Goal: Information Seeking & Learning: Learn about a topic

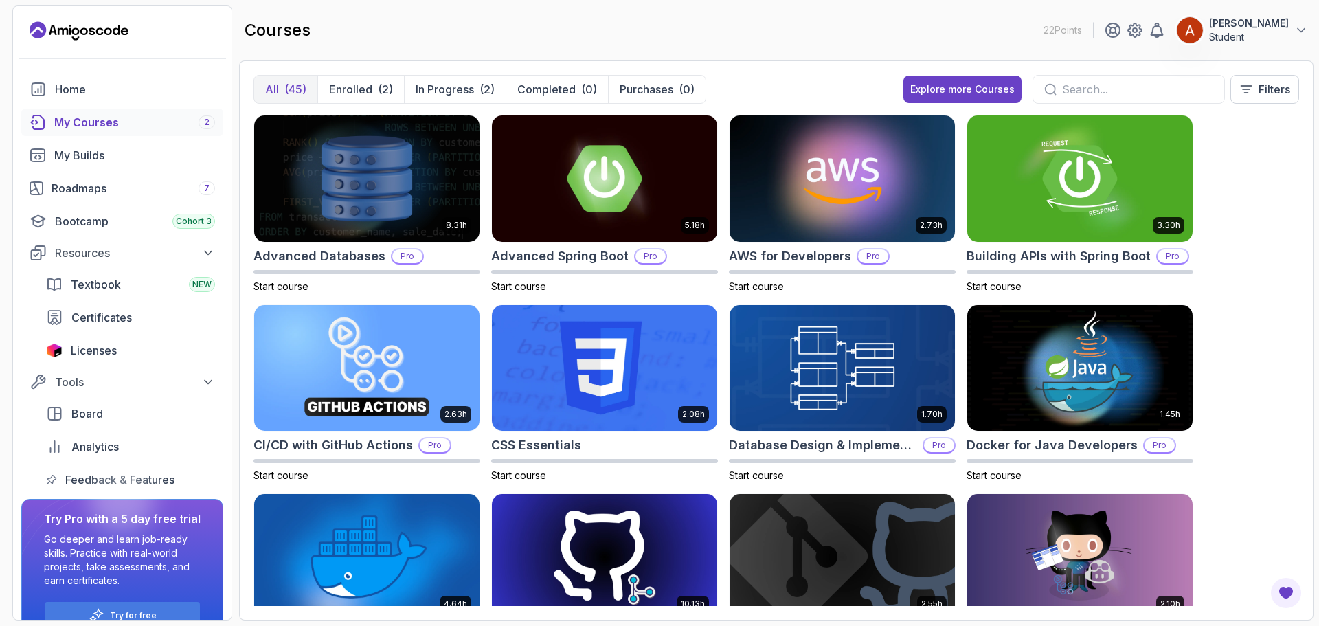
click at [69, 134] on link "My Courses 2" at bounding box center [122, 122] width 202 height 27
click at [148, 101] on link "Home" at bounding box center [122, 89] width 202 height 27
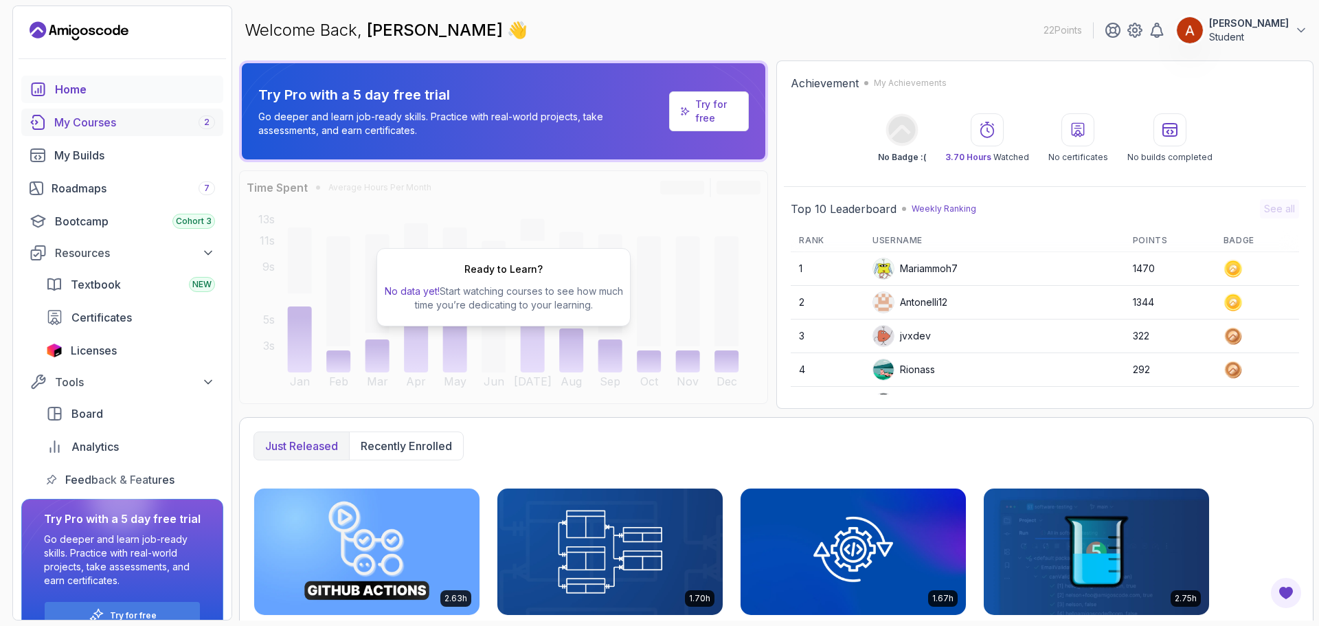
click at [117, 128] on div "My Courses 2" at bounding box center [134, 122] width 161 height 16
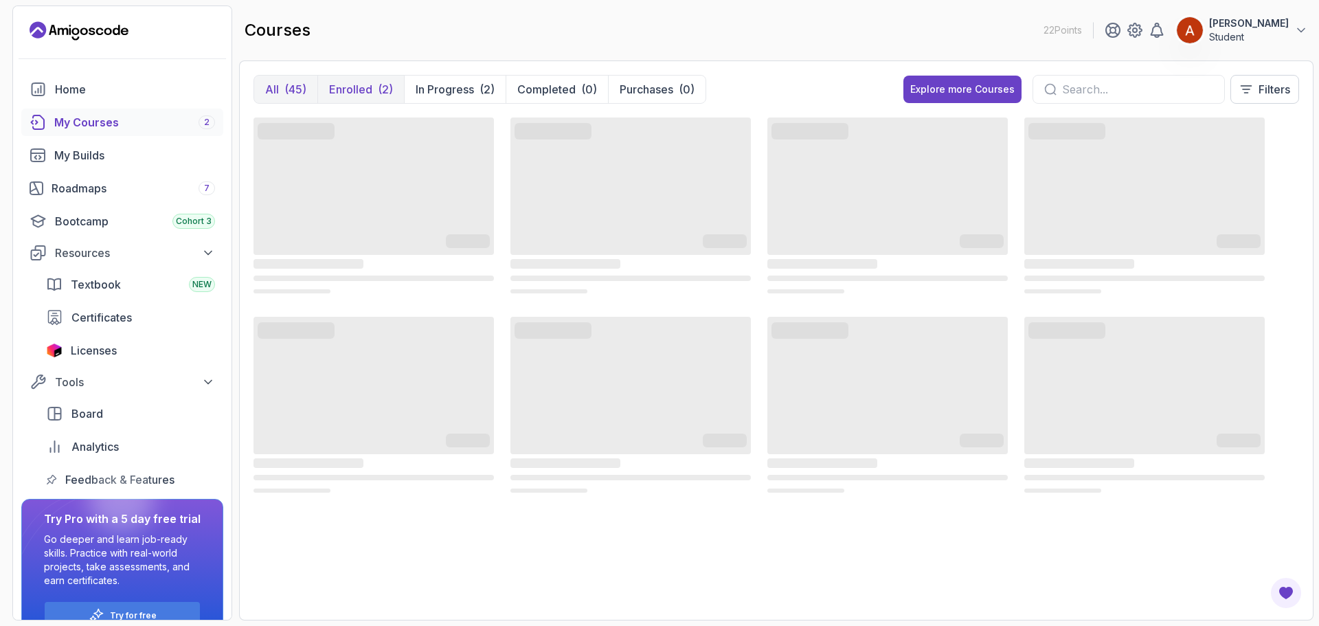
click at [346, 94] on p "Enrolled" at bounding box center [350, 89] width 43 height 16
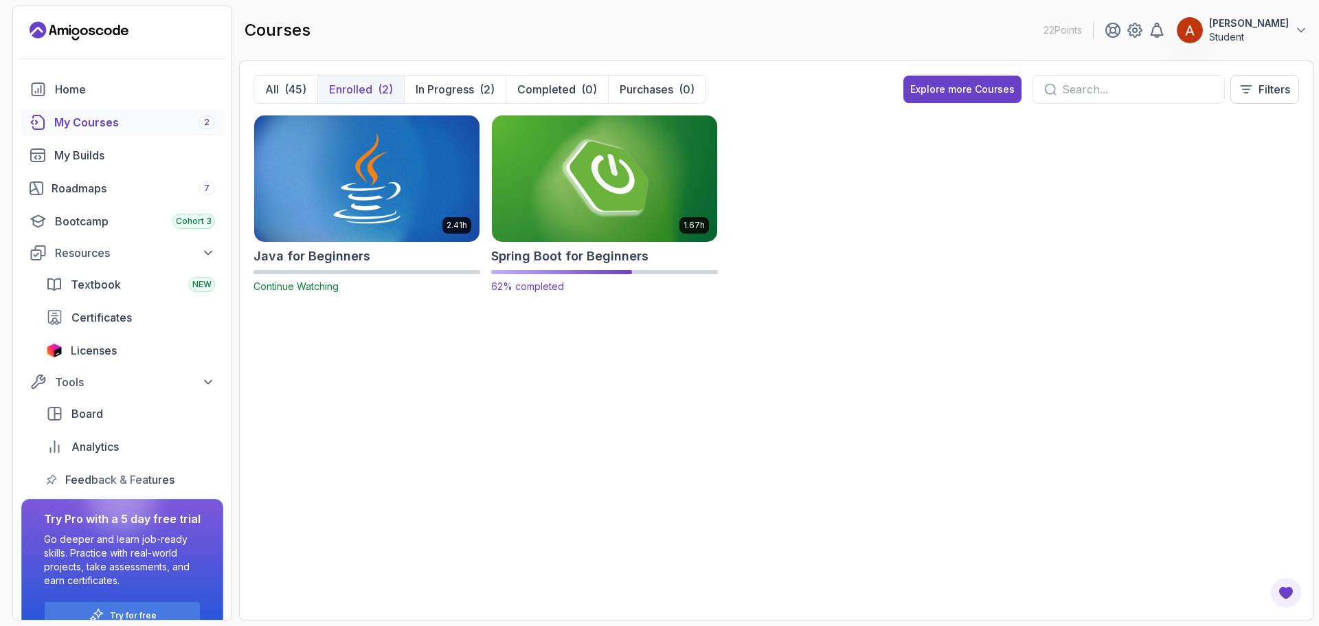
click at [623, 197] on img at bounding box center [604, 178] width 236 height 133
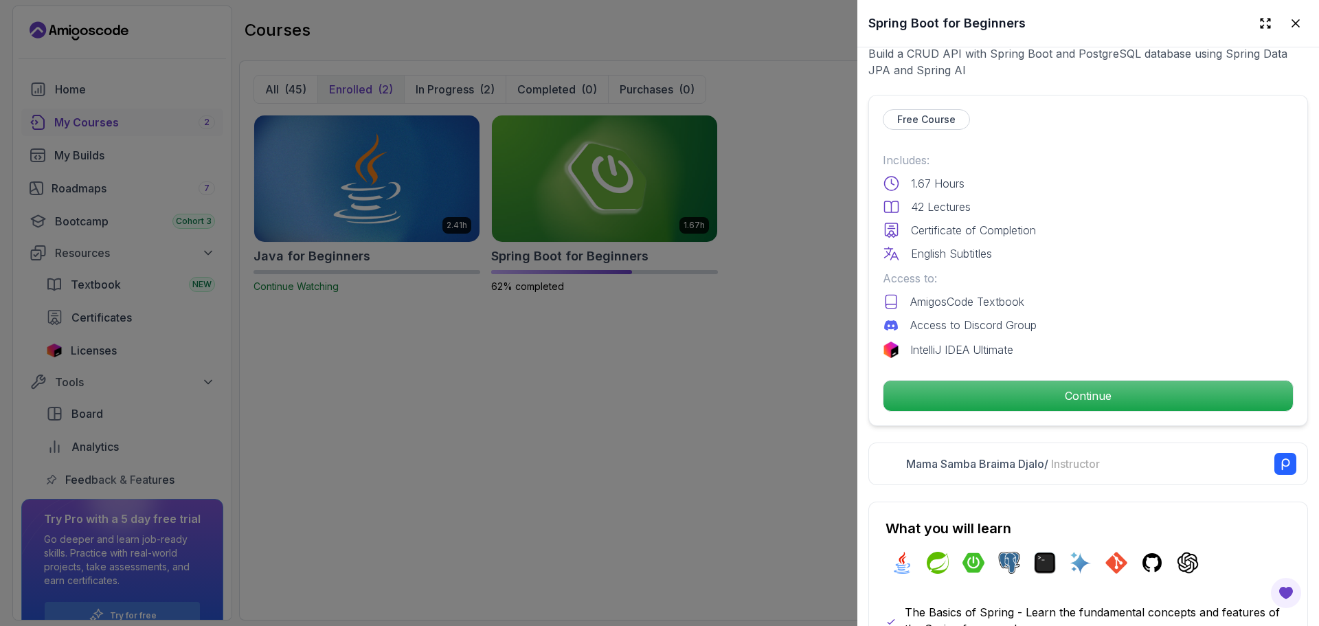
scroll to position [275, 0]
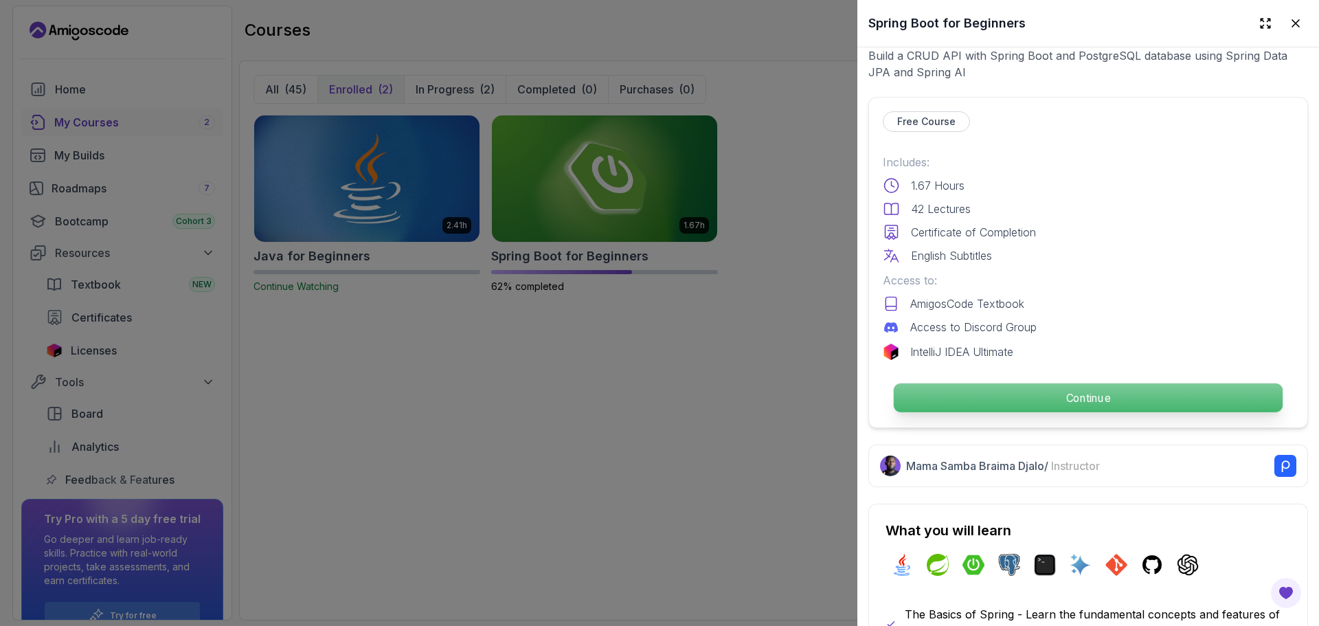
click at [1009, 385] on p "Continue" at bounding box center [1088, 397] width 389 height 29
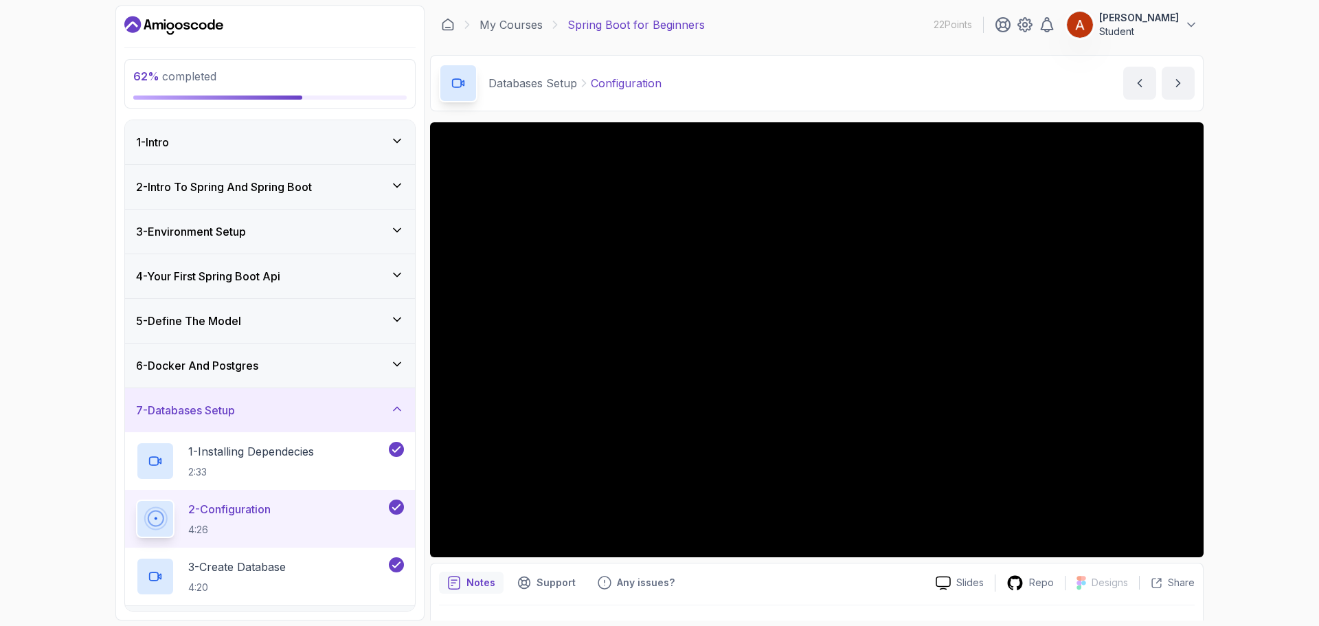
scroll to position [69, 0]
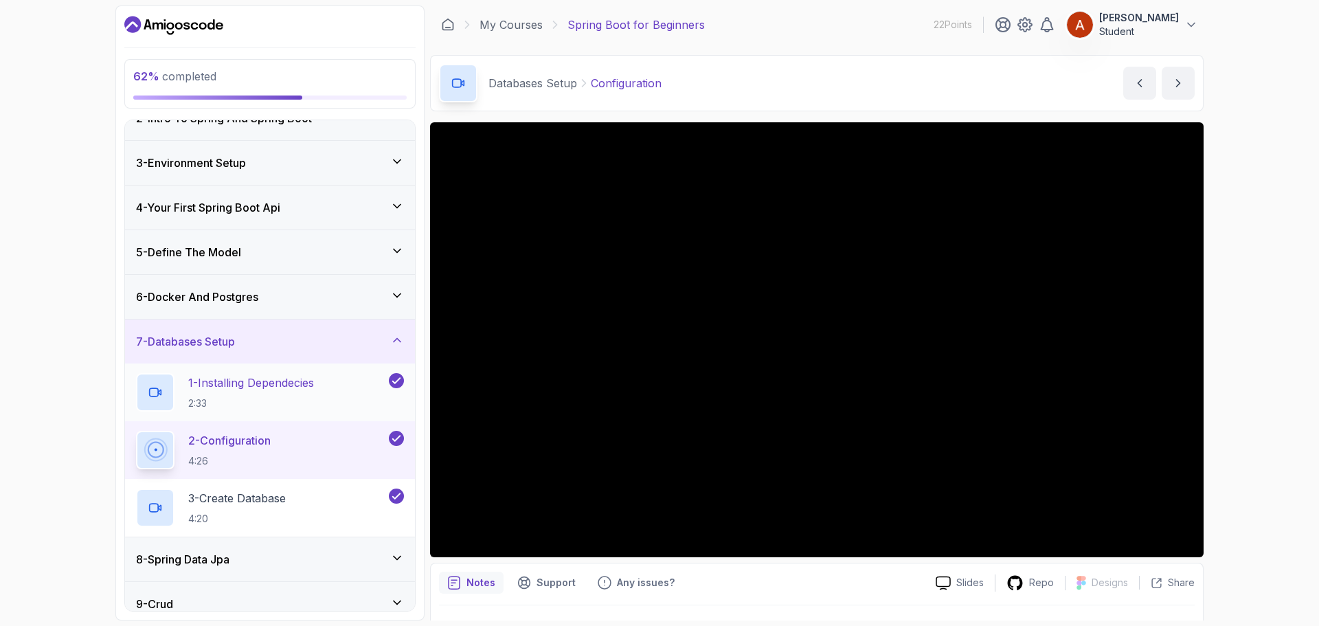
click at [240, 405] on p "2:33" at bounding box center [251, 403] width 126 height 14
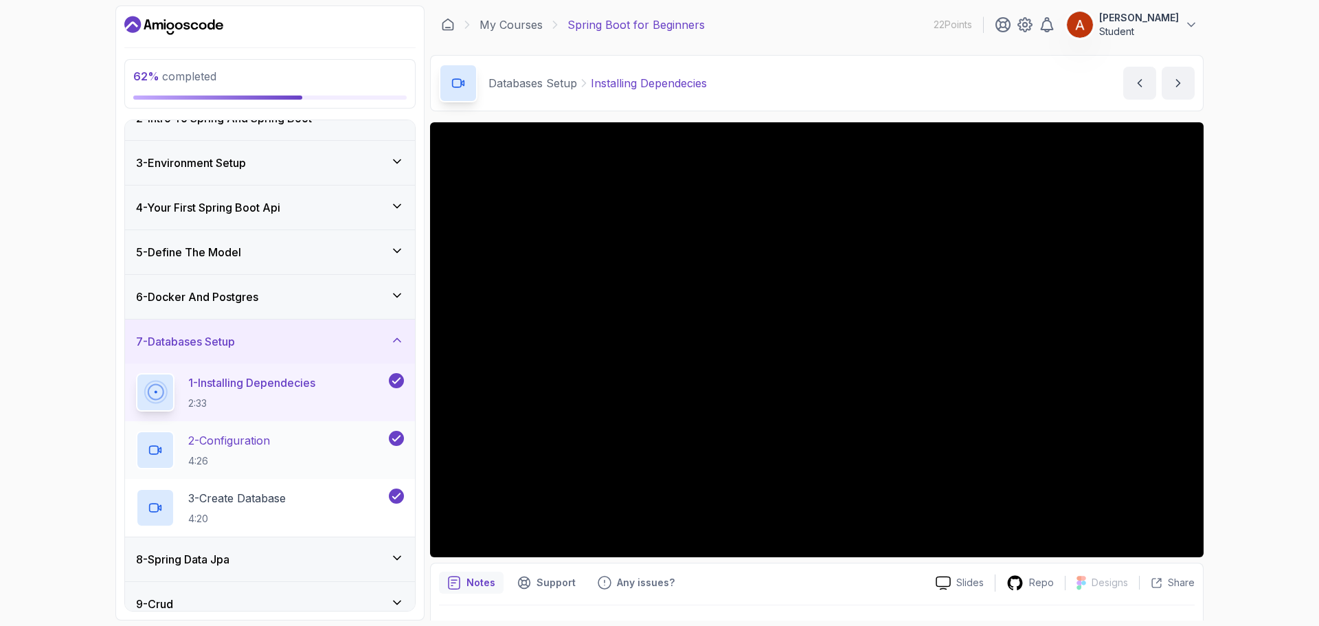
click at [278, 450] on div "2 - Configuration 4:26" at bounding box center [261, 450] width 250 height 38
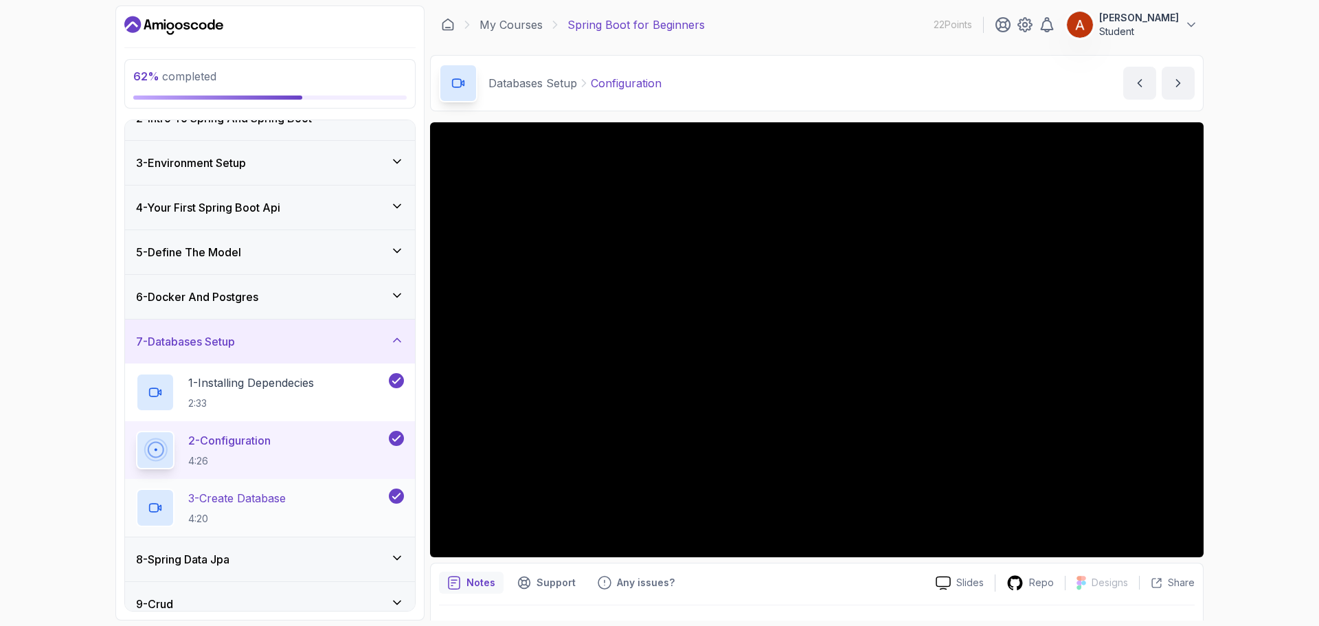
click at [260, 512] on p "4:20" at bounding box center [237, 519] width 98 height 14
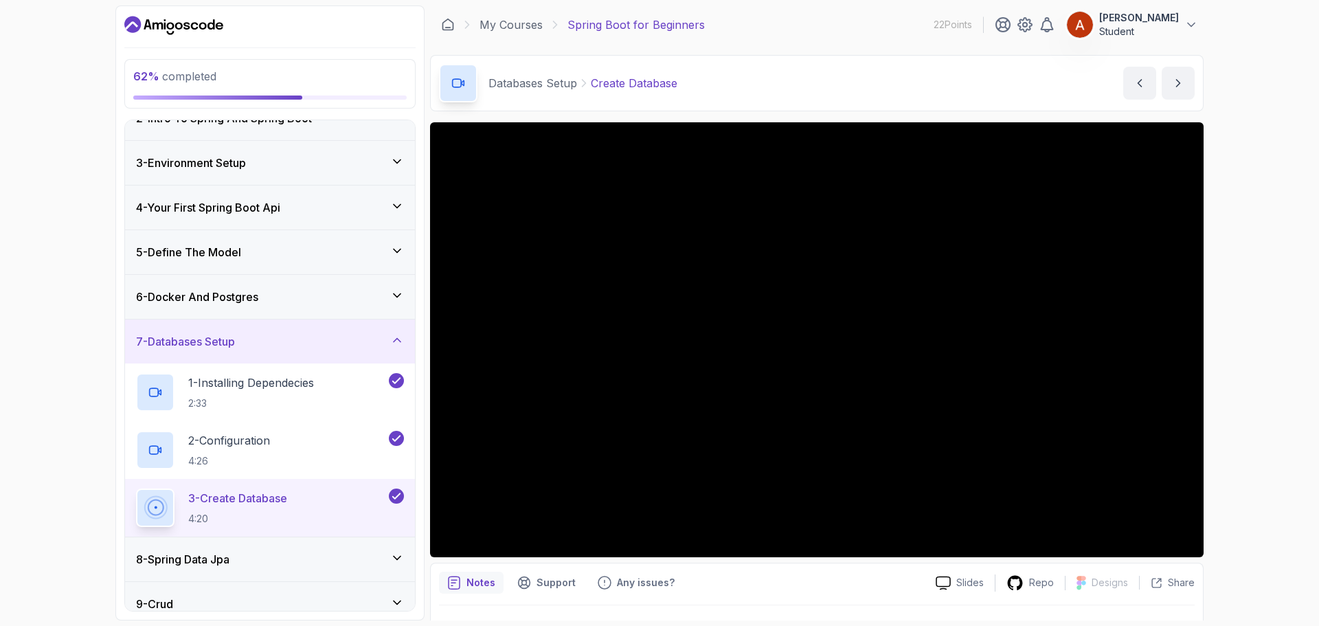
click at [295, 304] on div "6 - Docker And Postgres" at bounding box center [270, 297] width 268 height 16
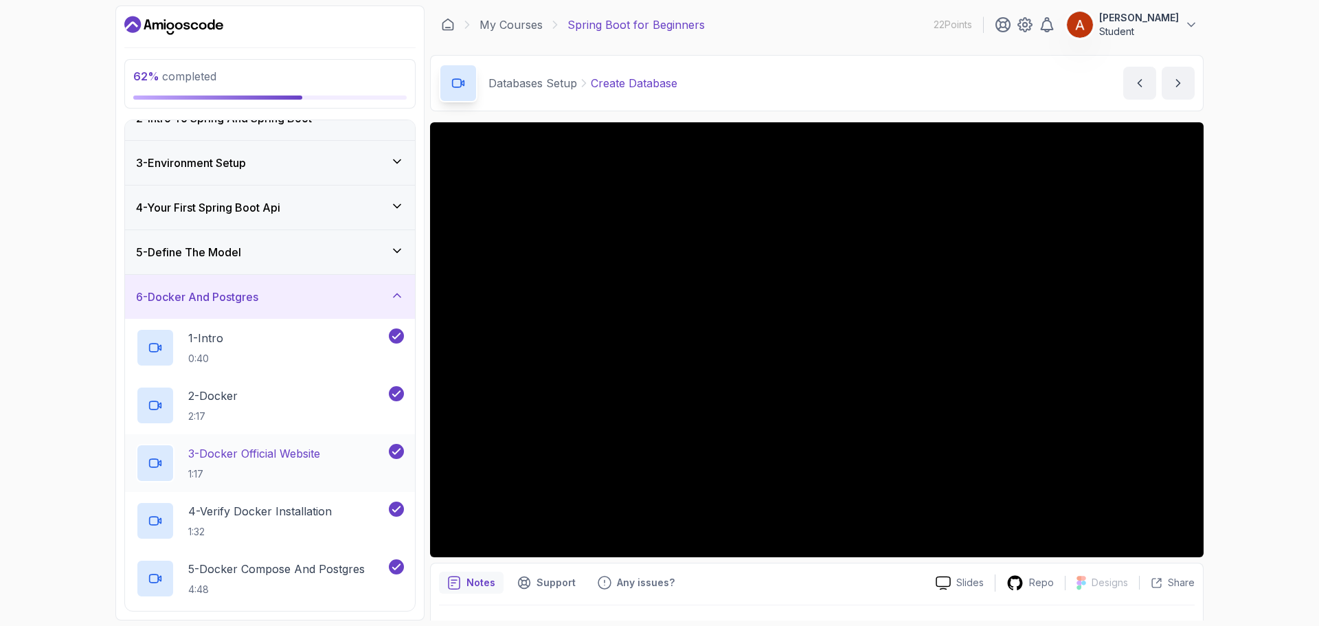
scroll to position [137, 0]
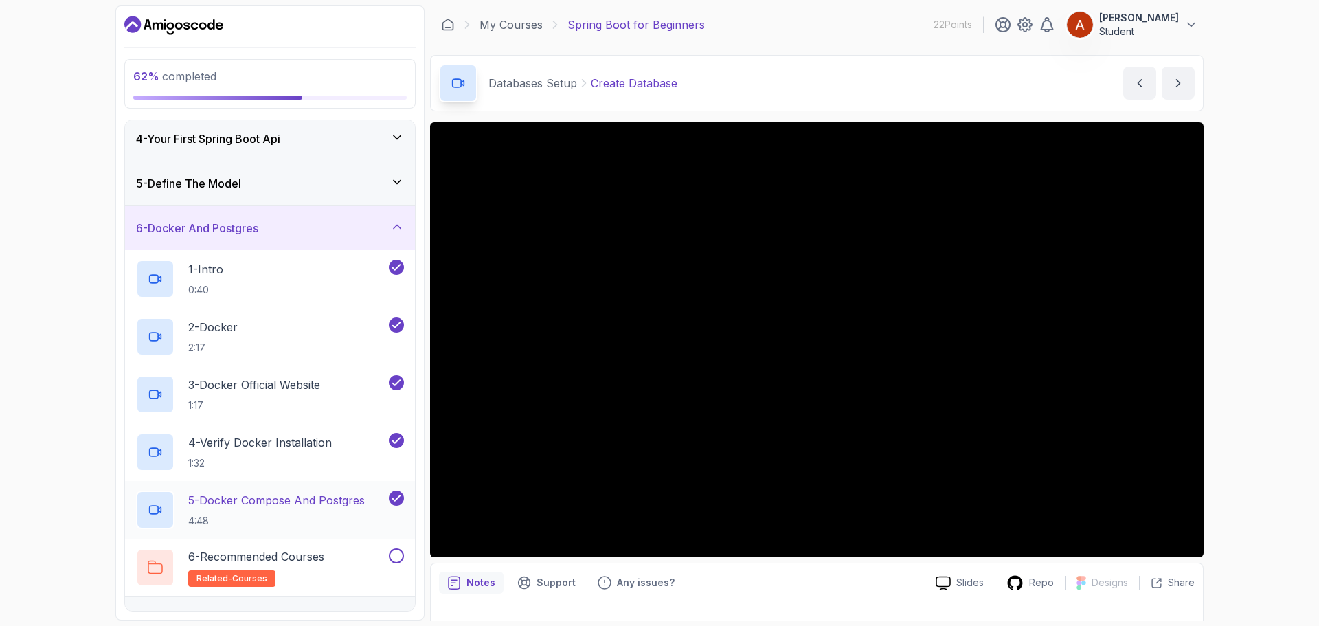
click at [271, 504] on p "5 - Docker Compose And Postgres" at bounding box center [276, 500] width 177 height 16
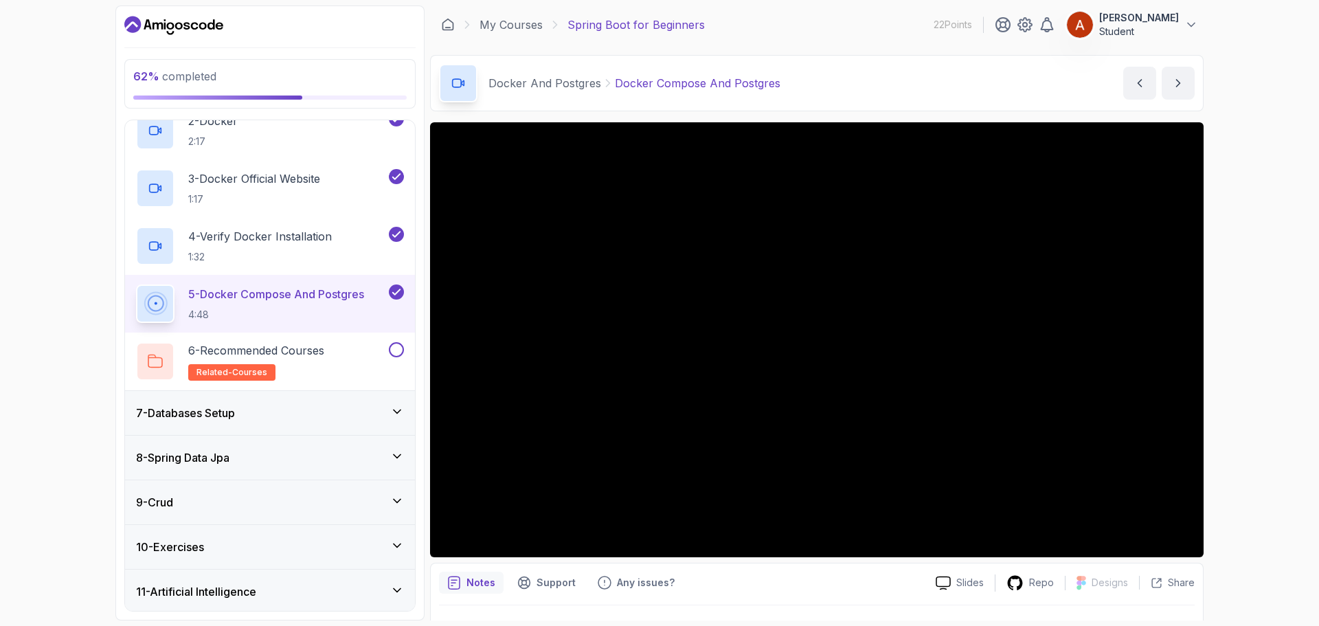
click at [273, 406] on div "7 - Databases Setup" at bounding box center [270, 413] width 268 height 16
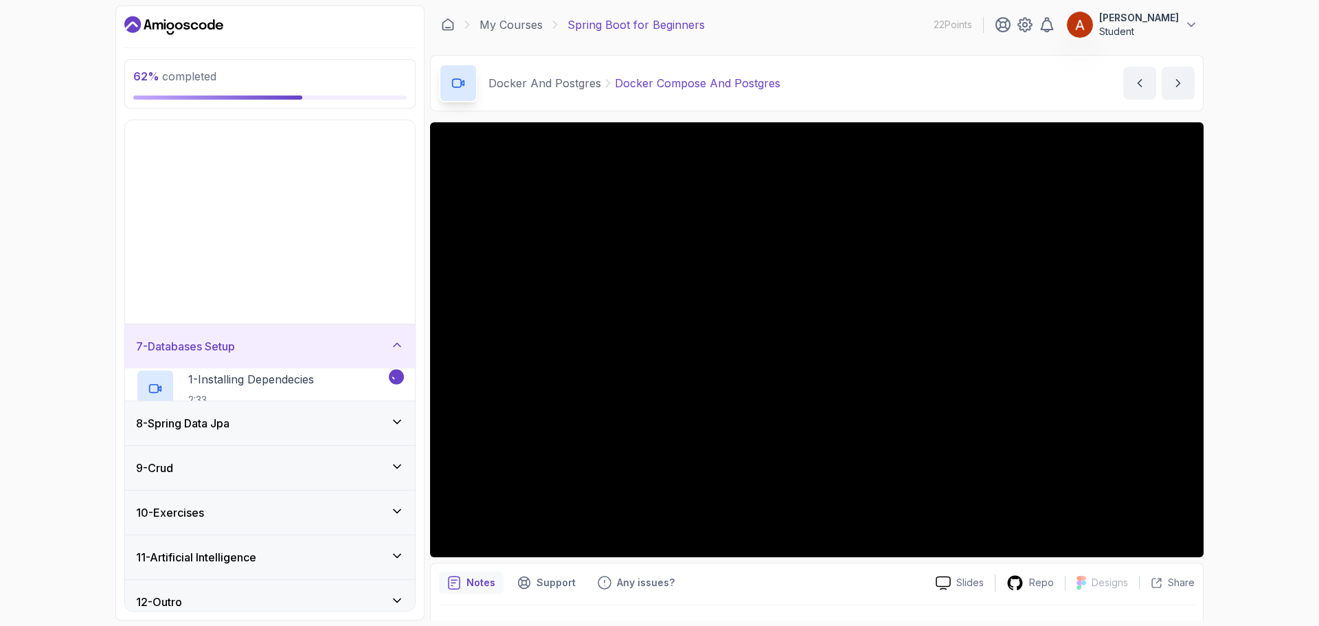
scroll to position [45, 0]
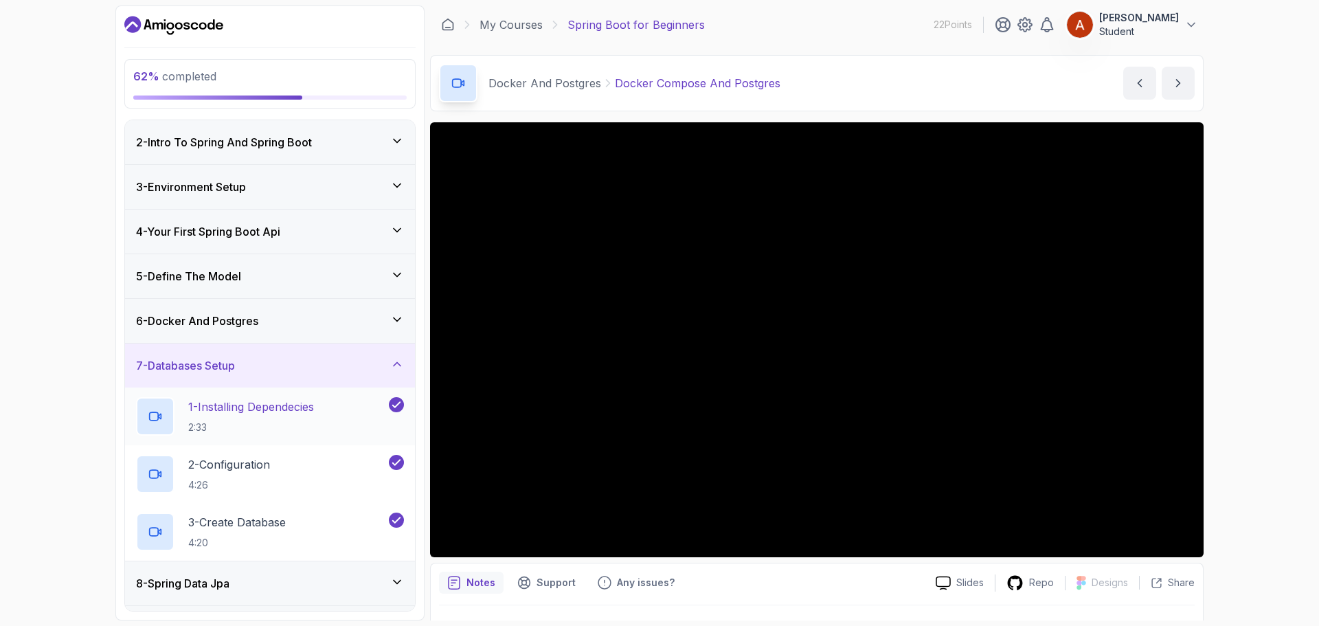
click at [234, 405] on p "1 - Installing Dependecies" at bounding box center [251, 407] width 126 height 16
click at [259, 514] on p "3 - Create Database" at bounding box center [237, 522] width 98 height 16
